Goal: Navigation & Orientation: Find specific page/section

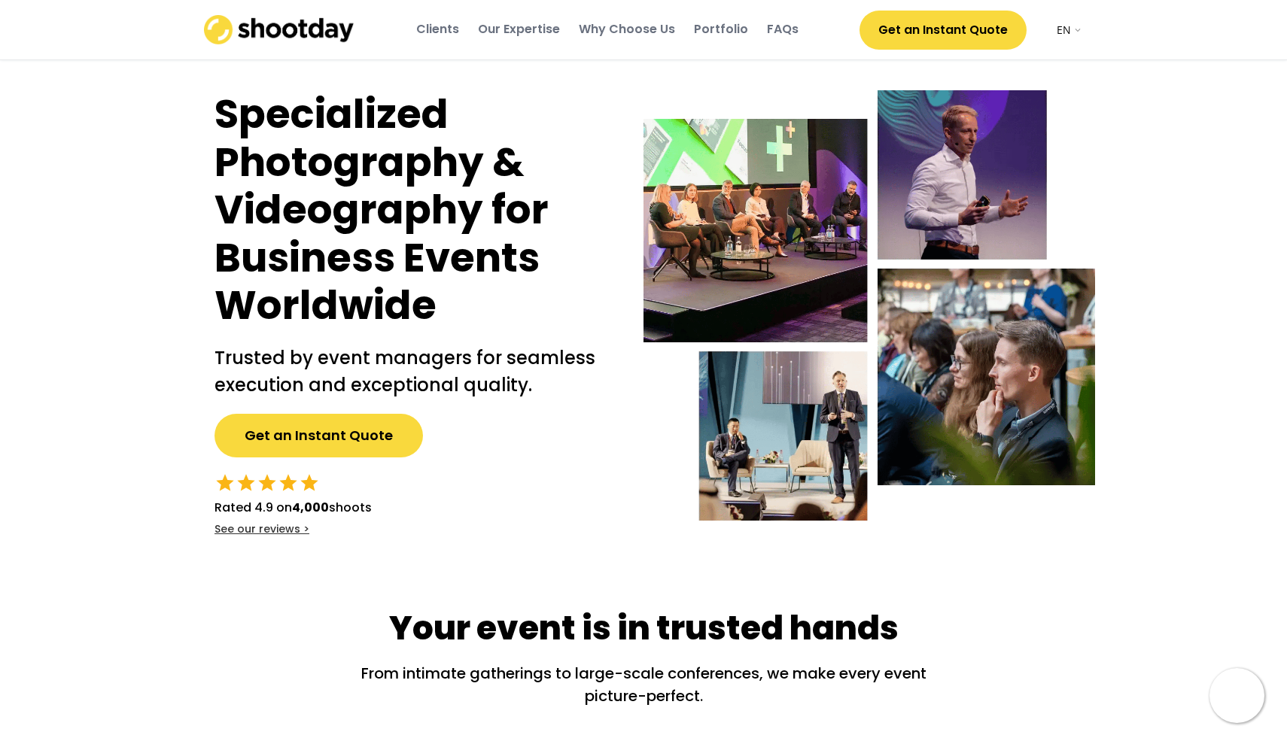
select select ""en""
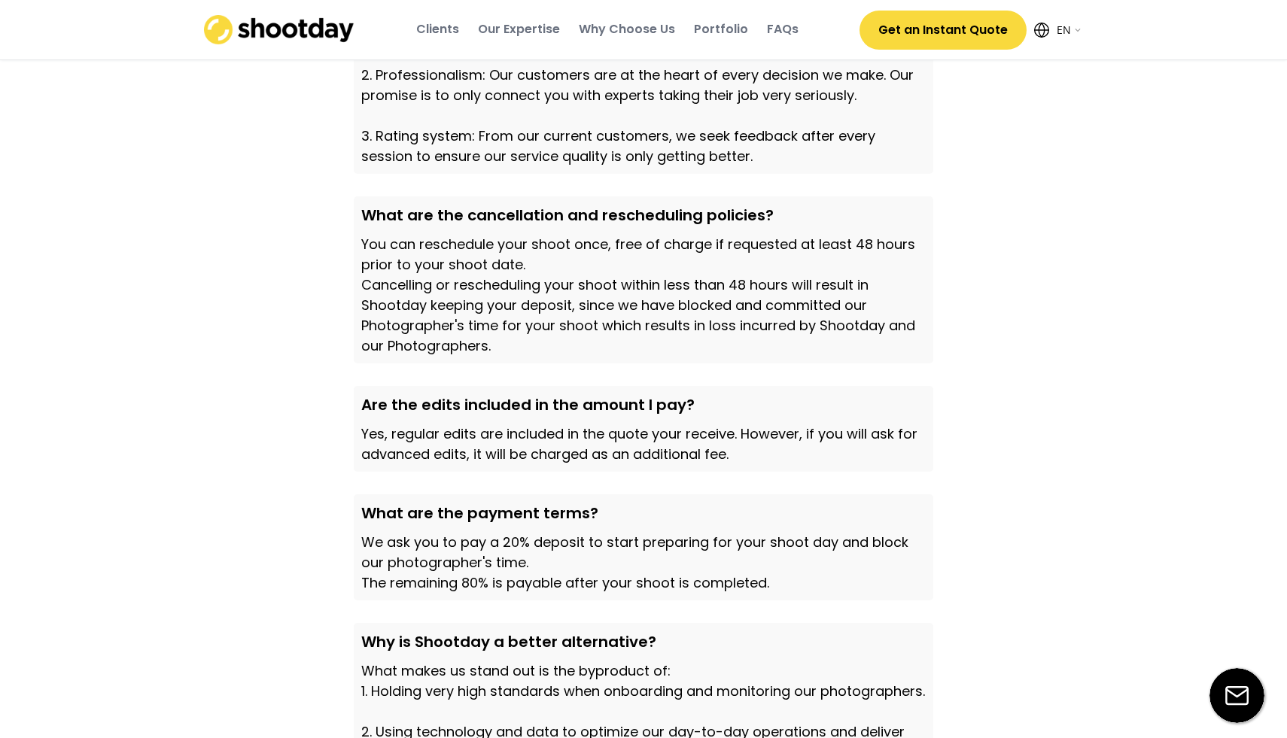
scroll to position [5131, 0]
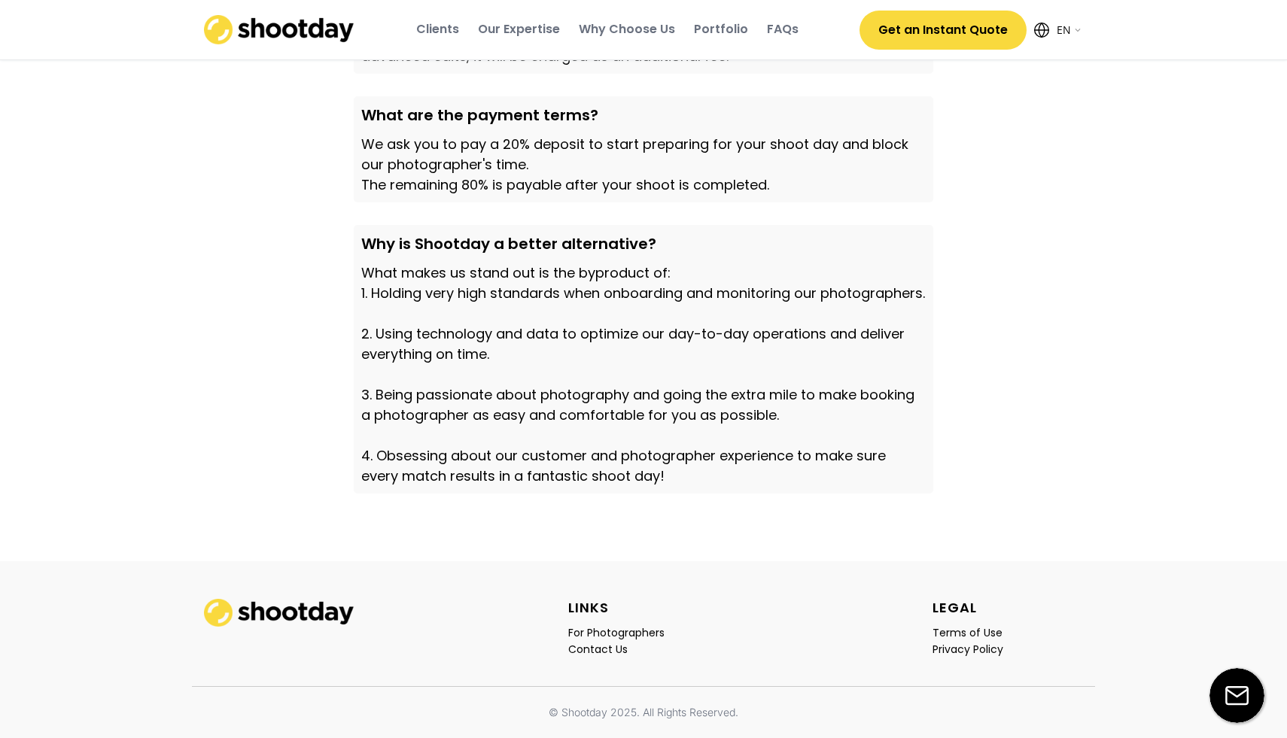
click at [295, 31] on img at bounding box center [279, 29] width 151 height 29
click at [306, 32] on img at bounding box center [279, 29] width 151 height 29
